Goal: Information Seeking & Learning: Find specific fact

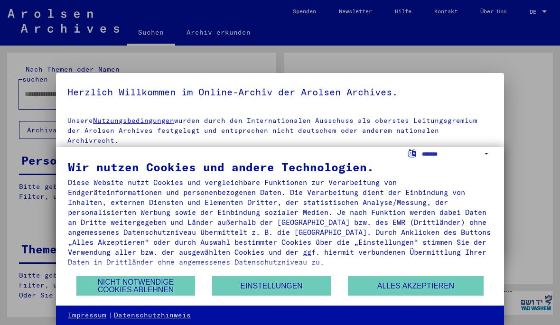
type input "**********"
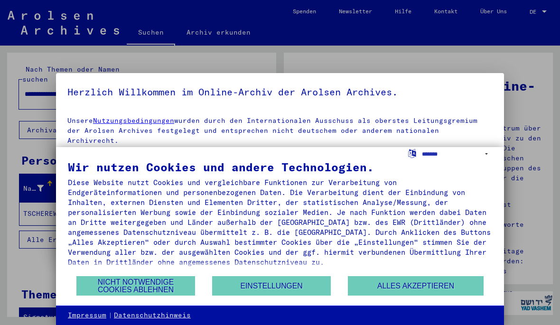
click at [427, 286] on button "Alles akzeptieren" at bounding box center [416, 285] width 136 height 19
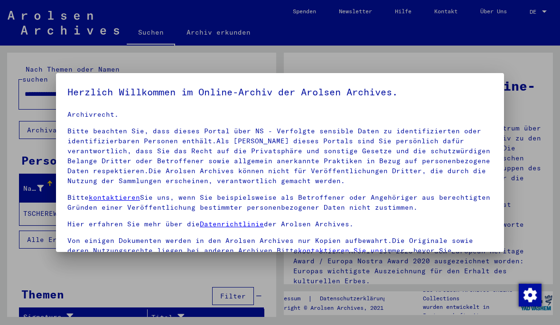
scroll to position [25, 0]
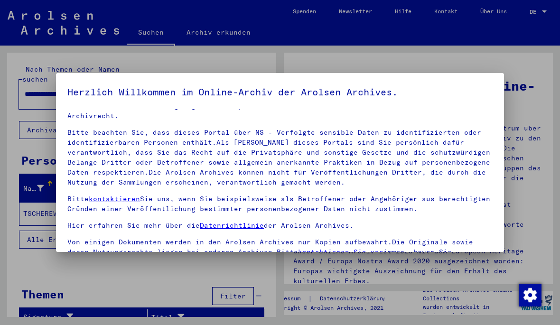
click at [58, 269] on div at bounding box center [280, 162] width 560 height 325
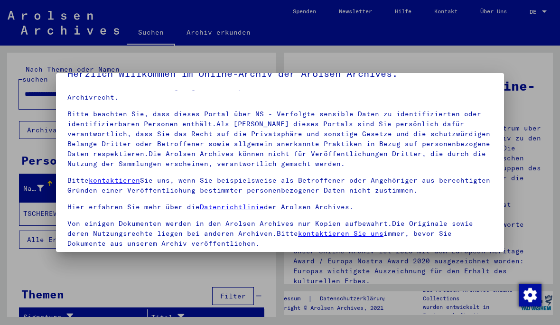
scroll to position [35, 0]
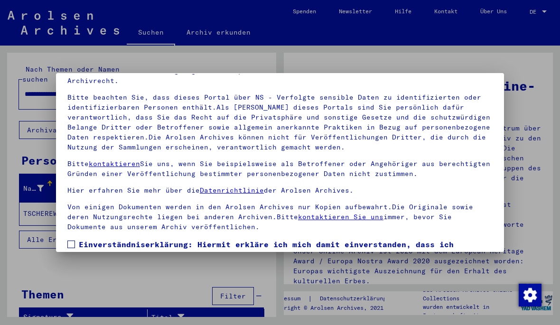
click at [65, 234] on mat-dialog-content "Unsere Nutzungsbedingungen wurden durch den Internationalen Ausschuss als obers…" at bounding box center [280, 179] width 448 height 211
click at [74, 240] on label "Einverständniserklärung: Hiermit erkläre ich mich damit einverstanden, dass ich…" at bounding box center [279, 267] width 425 height 57
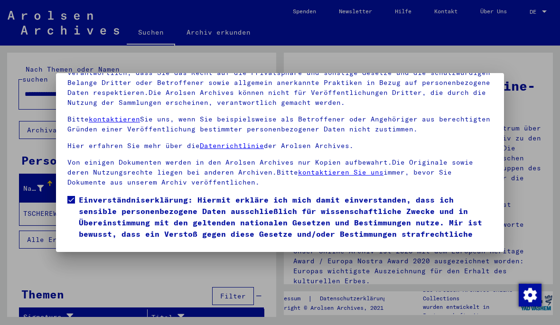
scroll to position [103, 0]
click at [345, 317] on div at bounding box center [280, 162] width 560 height 325
click at [93, 256] on button "Ich stimme zu" at bounding box center [103, 265] width 72 height 18
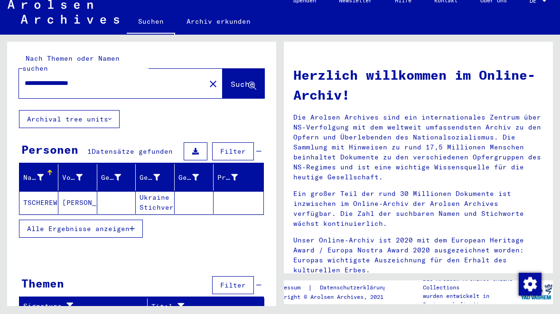
scroll to position [0, 0]
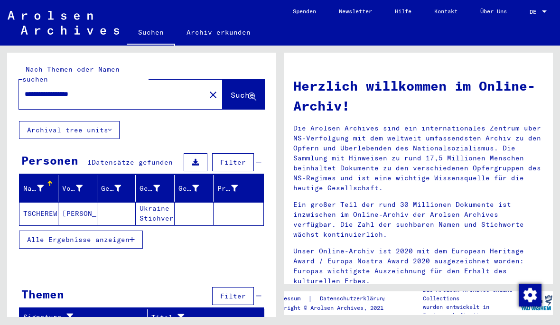
click at [50, 231] on button "Alle Ergebnisse anzeigen" at bounding box center [81, 240] width 124 height 18
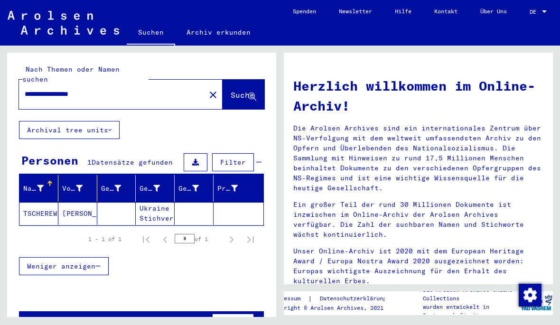
click at [67, 202] on mat-cell "[PERSON_NAME]" at bounding box center [77, 213] width 39 height 23
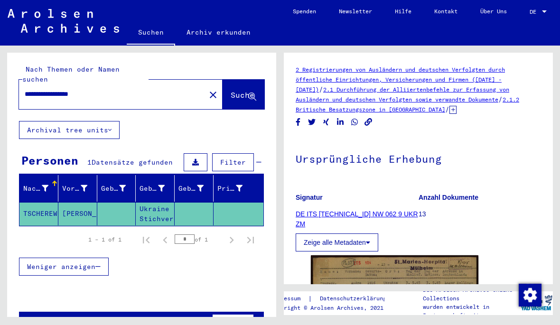
click at [330, 244] on button "Zeige alle Metadaten" at bounding box center [337, 243] width 83 height 18
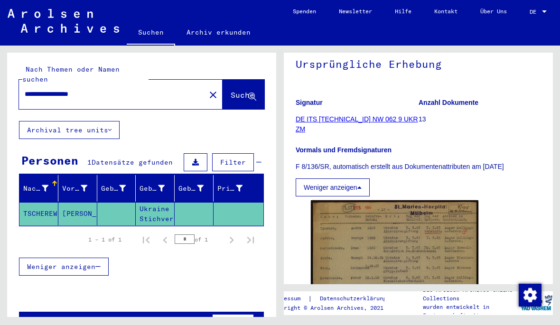
scroll to position [77, 0]
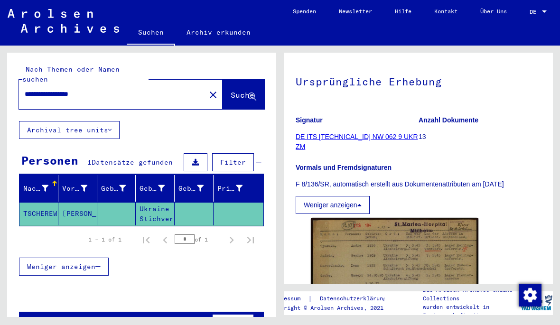
click at [297, 134] on link "DE ITS [TECHNICAL_ID] NW 062 9 UKR ZM" at bounding box center [357, 142] width 122 height 18
click at [435, 141] on p "13" at bounding box center [480, 137] width 122 height 10
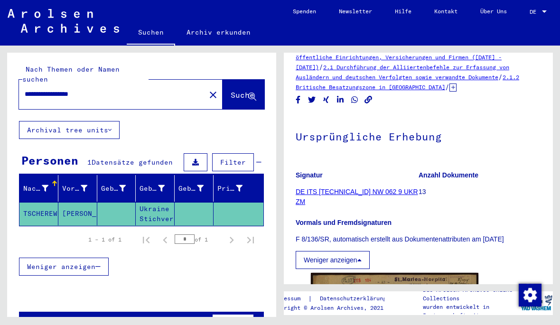
scroll to position [-18, 0]
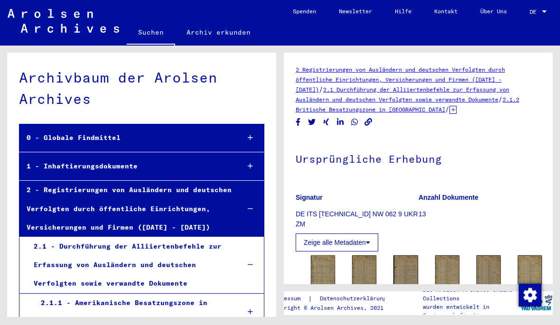
scroll to position [3514, 0]
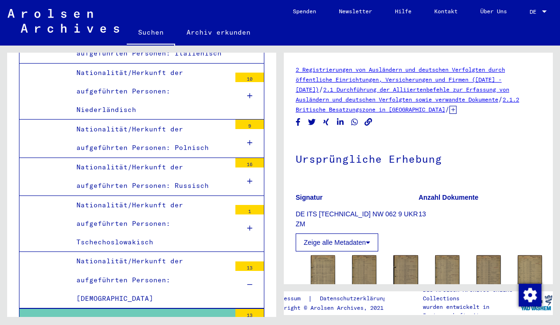
click at [428, 82] on link "2 Registrierungen von Ausländern und deutschen Verfolgten durch öffentliche Ein…" at bounding box center [400, 79] width 209 height 27
click at [433, 96] on link "2.1 Durchführung der Alliiertenbefehle zur Erfassung von Ausländern und deutsch…" at bounding box center [403, 94] width 214 height 17
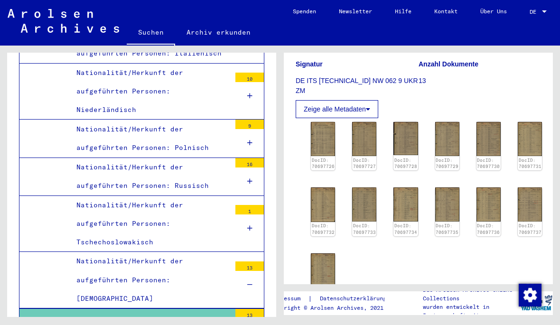
scroll to position [146, 0]
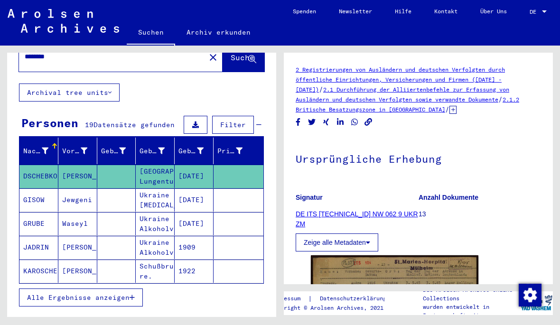
scroll to position [39, 0]
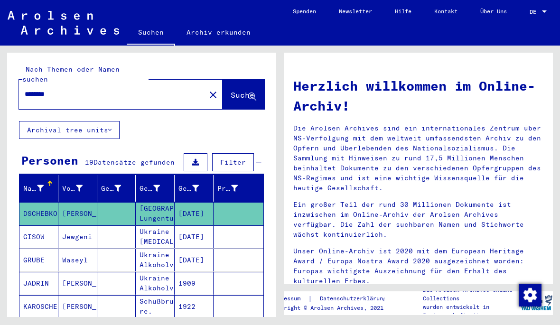
type input "**********"
